Goal: Check status: Check status

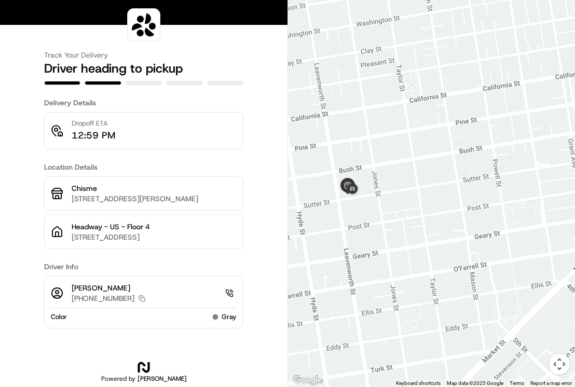
drag, startPoint x: 361, startPoint y: 189, endPoint x: 395, endPoint y: 201, distance: 35.8
click at [396, 202] on div at bounding box center [431, 193] width 287 height 387
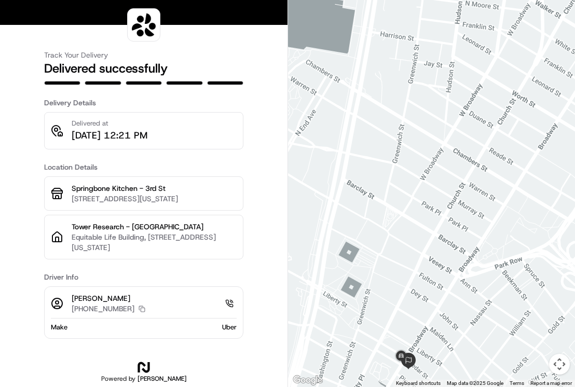
drag, startPoint x: 369, startPoint y: 271, endPoint x: 353, endPoint y: 135, distance: 137.0
click at [353, 135] on div at bounding box center [431, 193] width 287 height 387
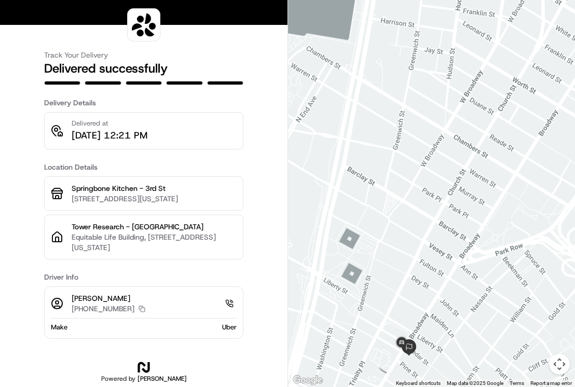
click at [353, 135] on div at bounding box center [431, 193] width 287 height 387
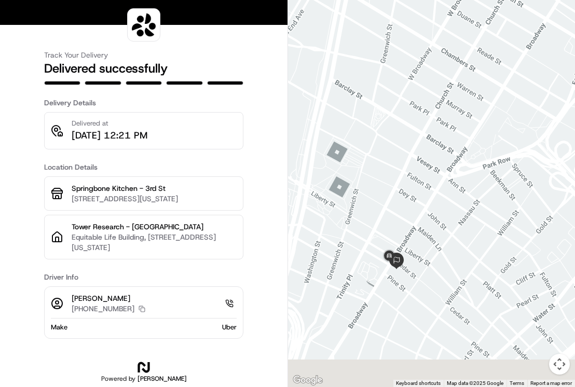
drag, startPoint x: 361, startPoint y: 218, endPoint x: 348, endPoint y: 125, distance: 93.8
click at [348, 125] on div at bounding box center [431, 193] width 287 height 387
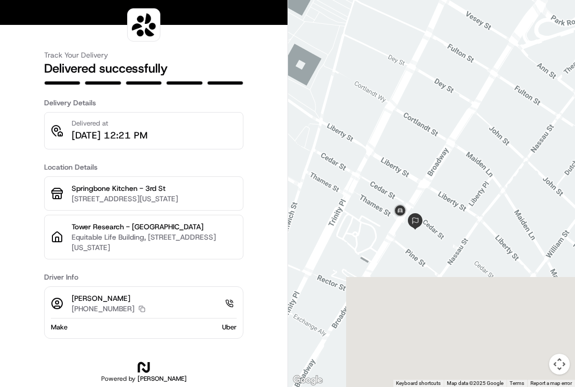
drag, startPoint x: 403, startPoint y: 245, endPoint x: 374, endPoint y: 75, distance: 171.8
click at [374, 75] on div at bounding box center [431, 193] width 287 height 387
